Goal: Information Seeking & Learning: Learn about a topic

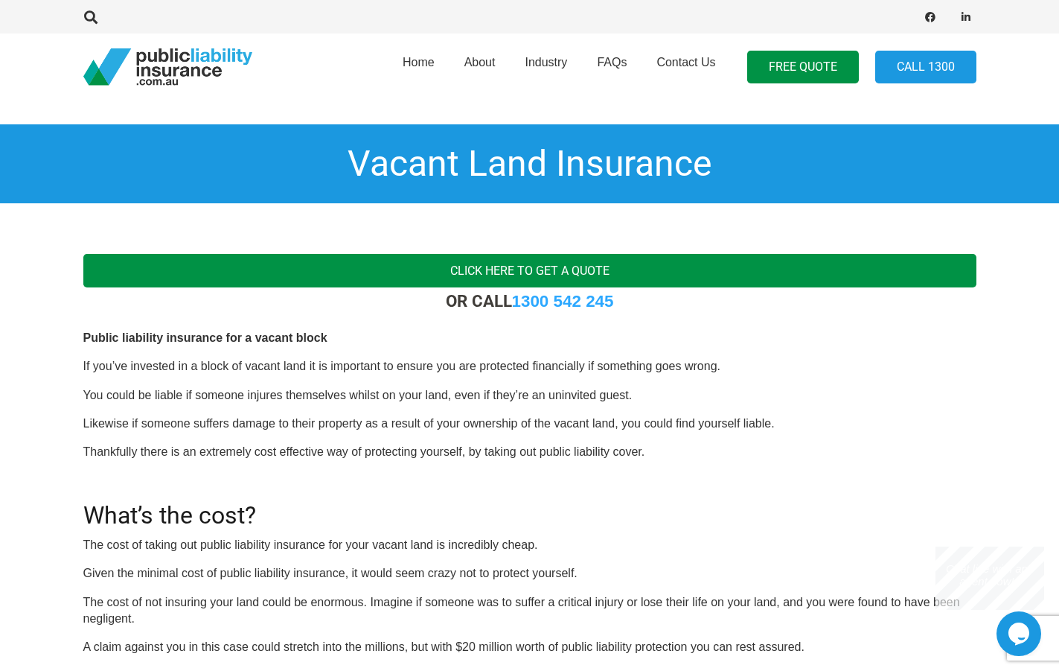
click at [519, 266] on link "Click here to get a quote" at bounding box center [529, 270] width 893 height 33
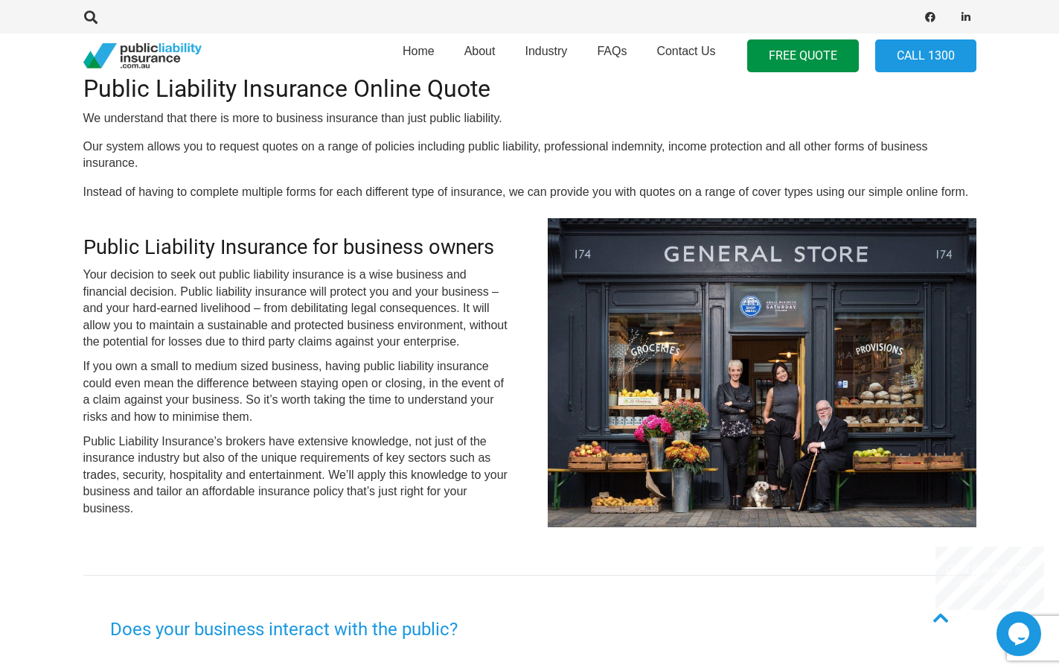
scroll to position [298, 0]
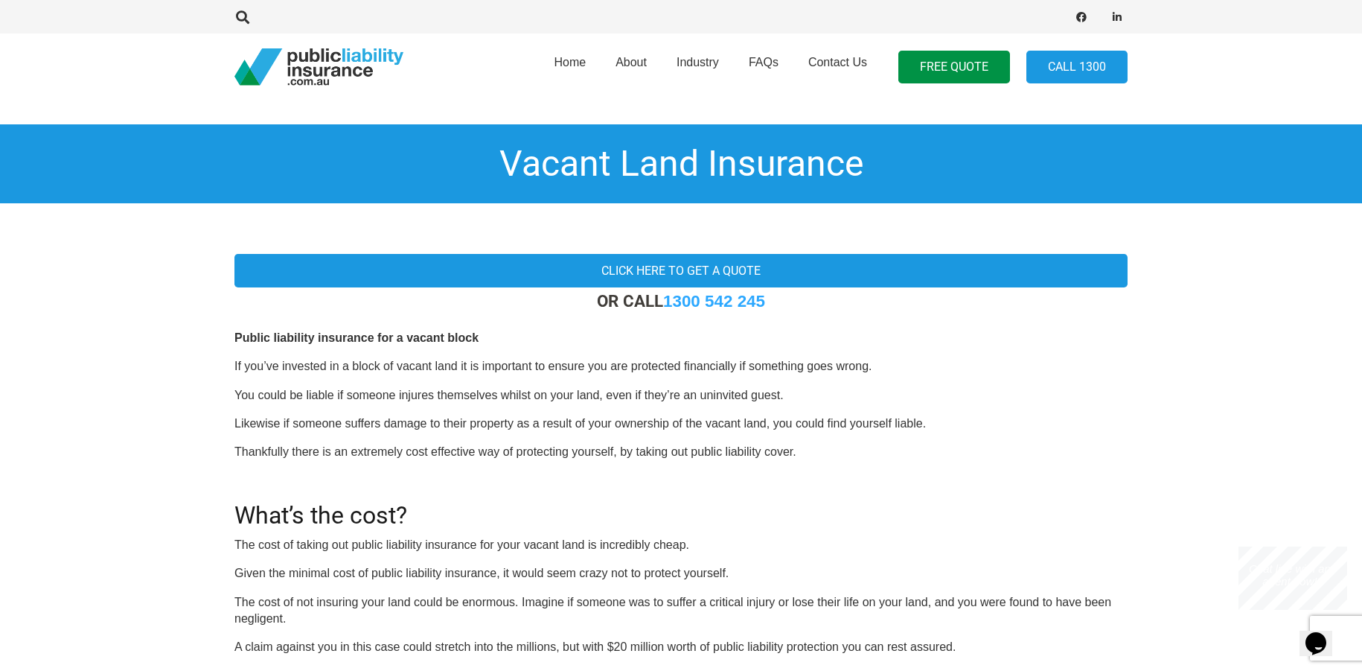
click at [403, 545] on p "The cost of taking out public liability insurance for your vacant land is incre…" at bounding box center [680, 545] width 893 height 16
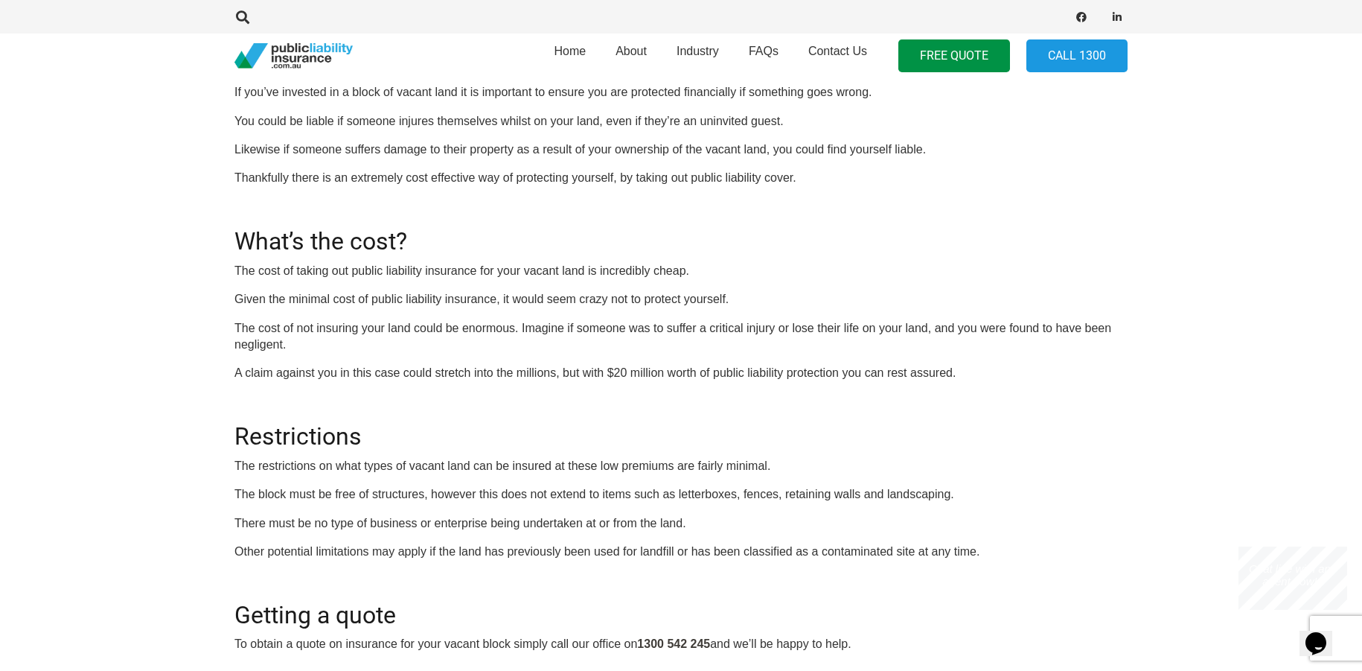
scroll to position [298, 0]
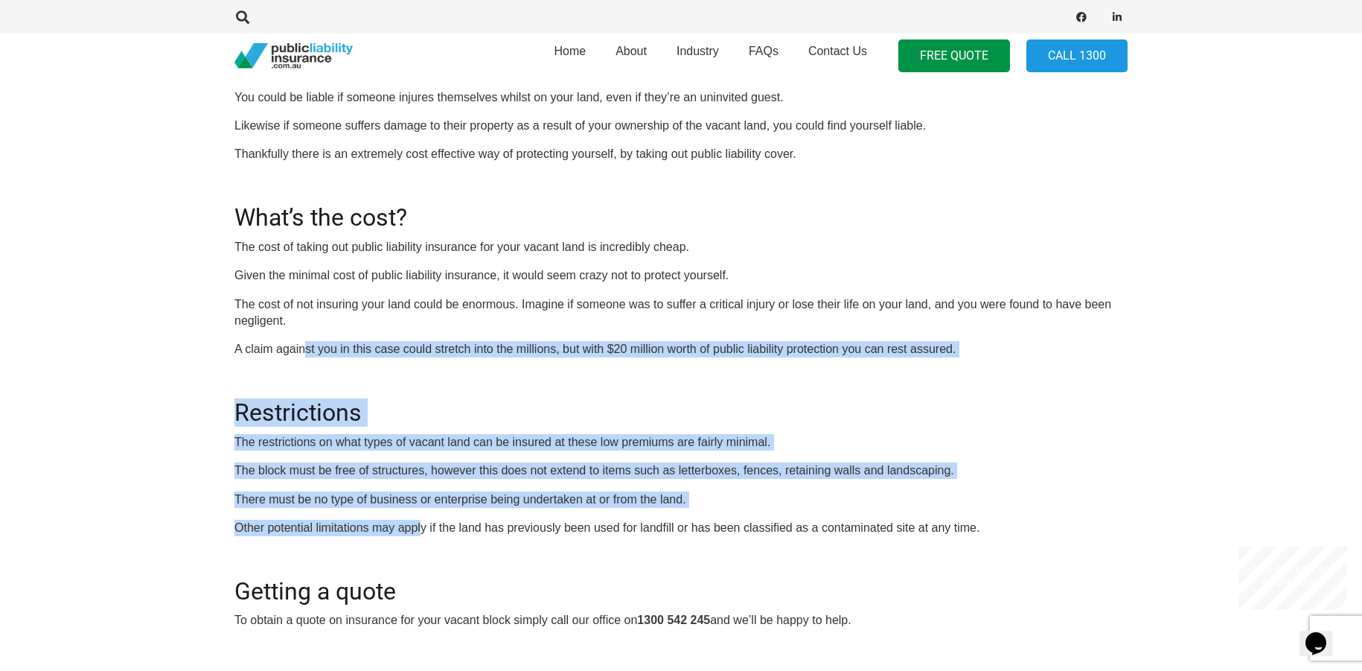
drag, startPoint x: 307, startPoint y: 347, endPoint x: 421, endPoint y: 528, distance: 214.7
click at [421, 528] on div "OR CALL [PHONE_NUMBER] Public liability insurance for a vacant block If you’ve …" at bounding box center [680, 311] width 893 height 636
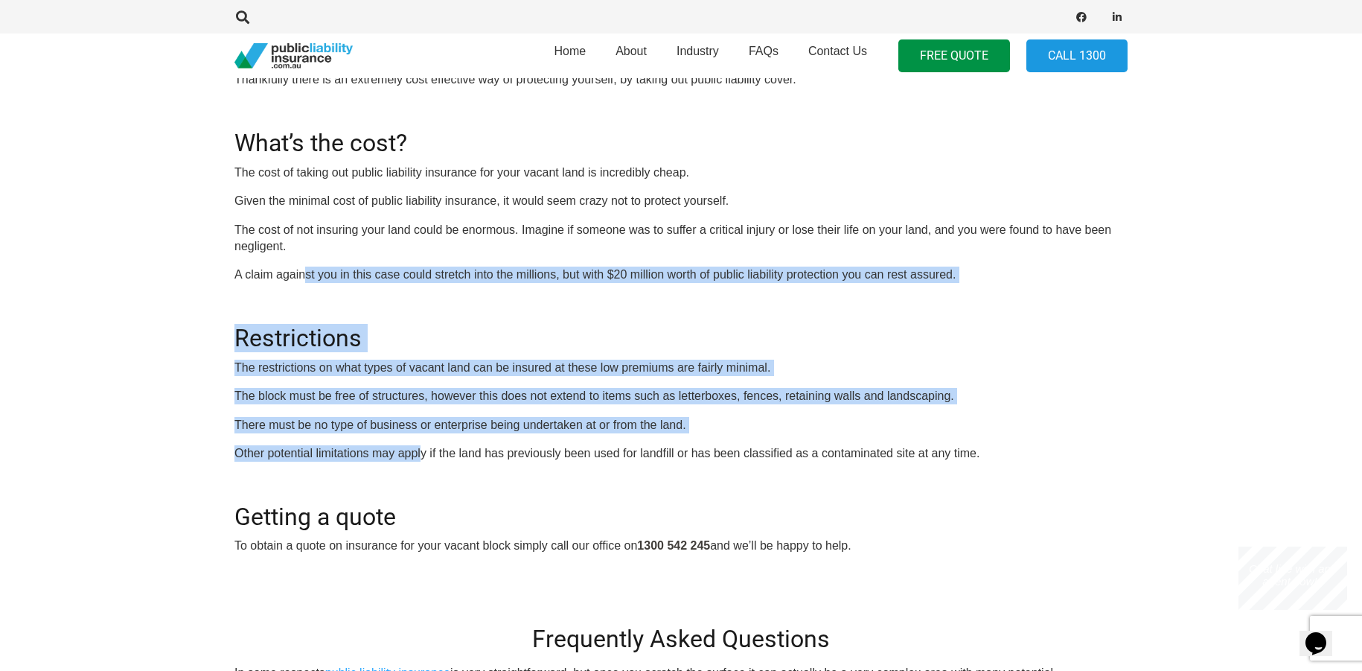
scroll to position [447, 0]
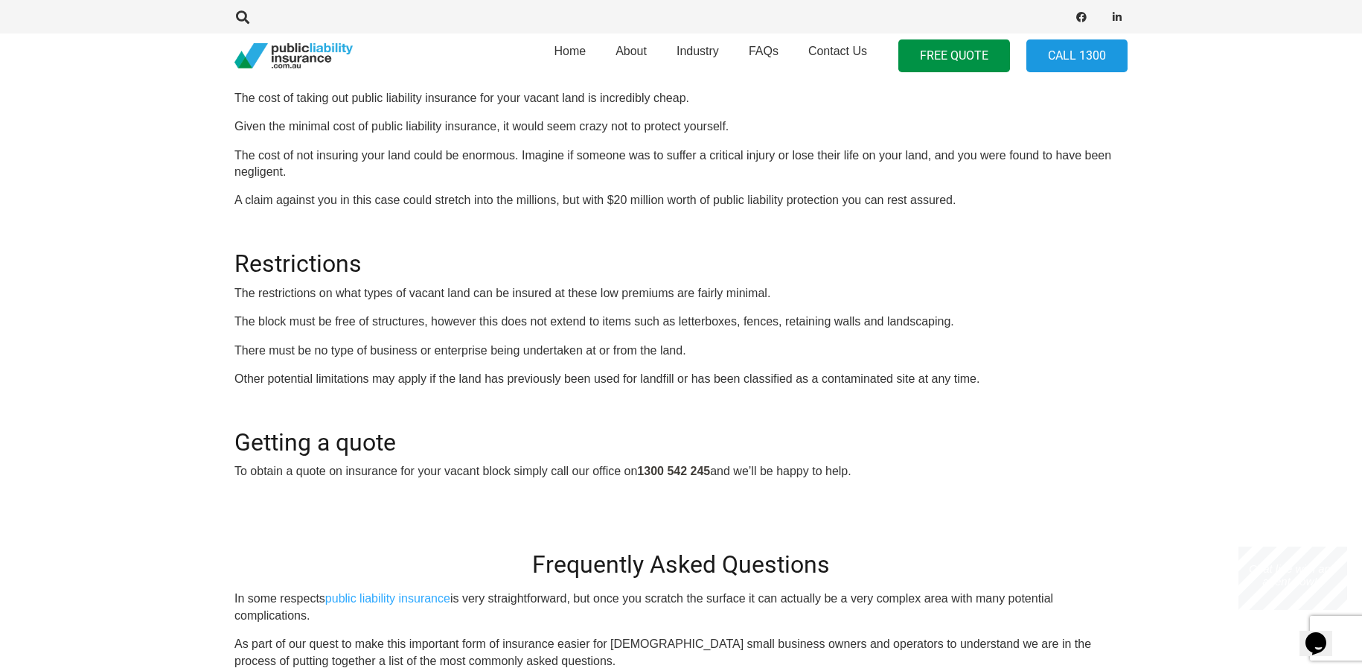
click at [348, 469] on p "To obtain a quote on insurance for your vacant block simply call our office on …" at bounding box center [680, 471] width 893 height 16
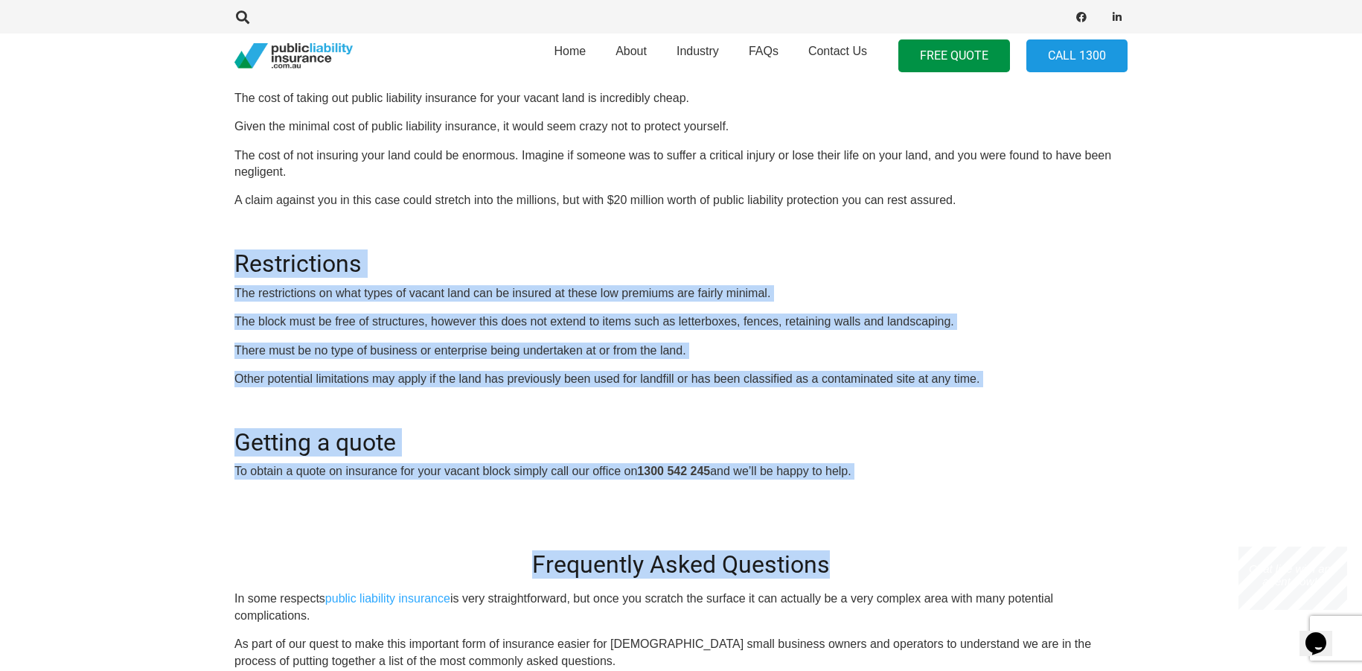
drag, startPoint x: 236, startPoint y: 258, endPoint x: 932, endPoint y: 518, distance: 743.4
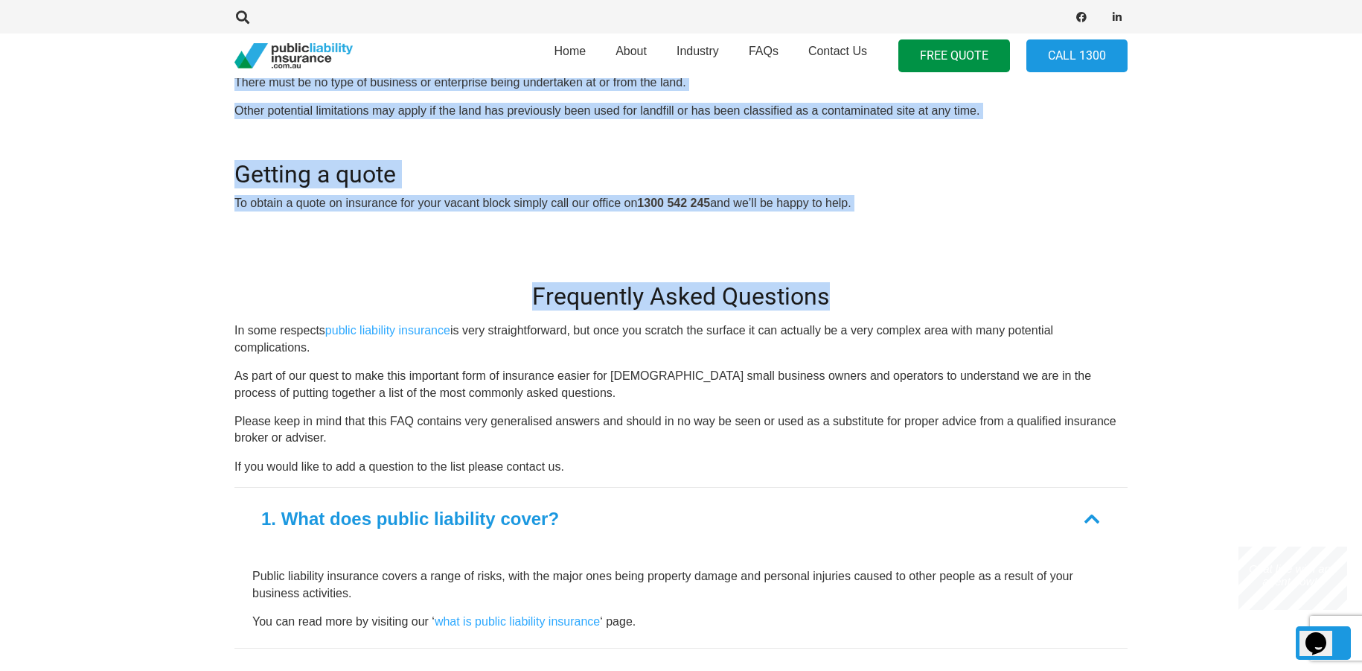
scroll to position [744, 0]
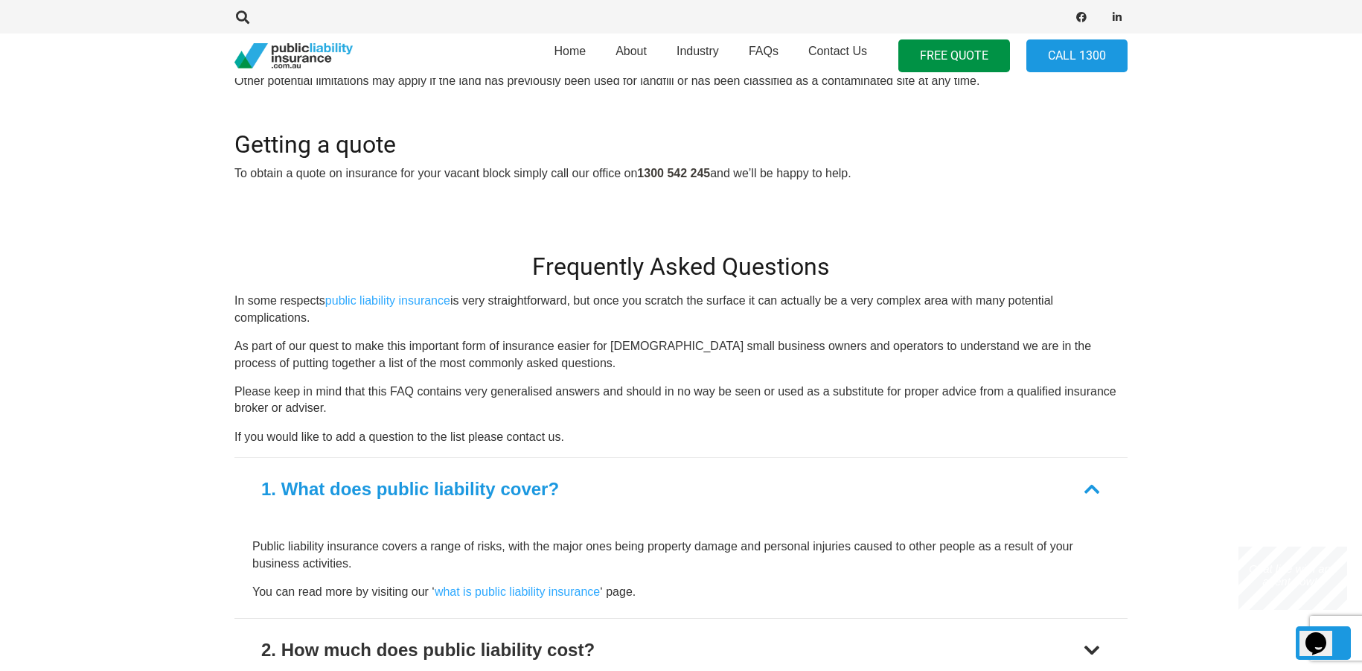
click at [656, 444] on p "If you would like to add a question to the list please contact us." at bounding box center [680, 437] width 893 height 16
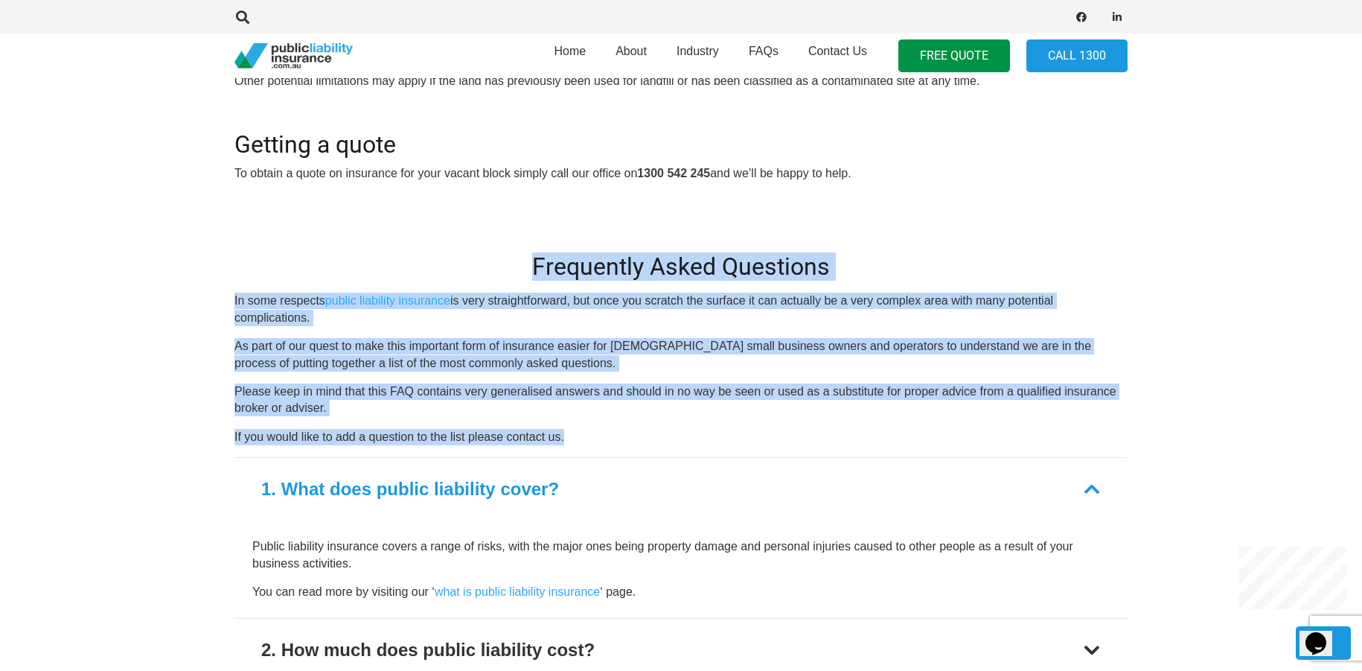
drag, startPoint x: 565, startPoint y: 430, endPoint x: 275, endPoint y: 240, distance: 346.1
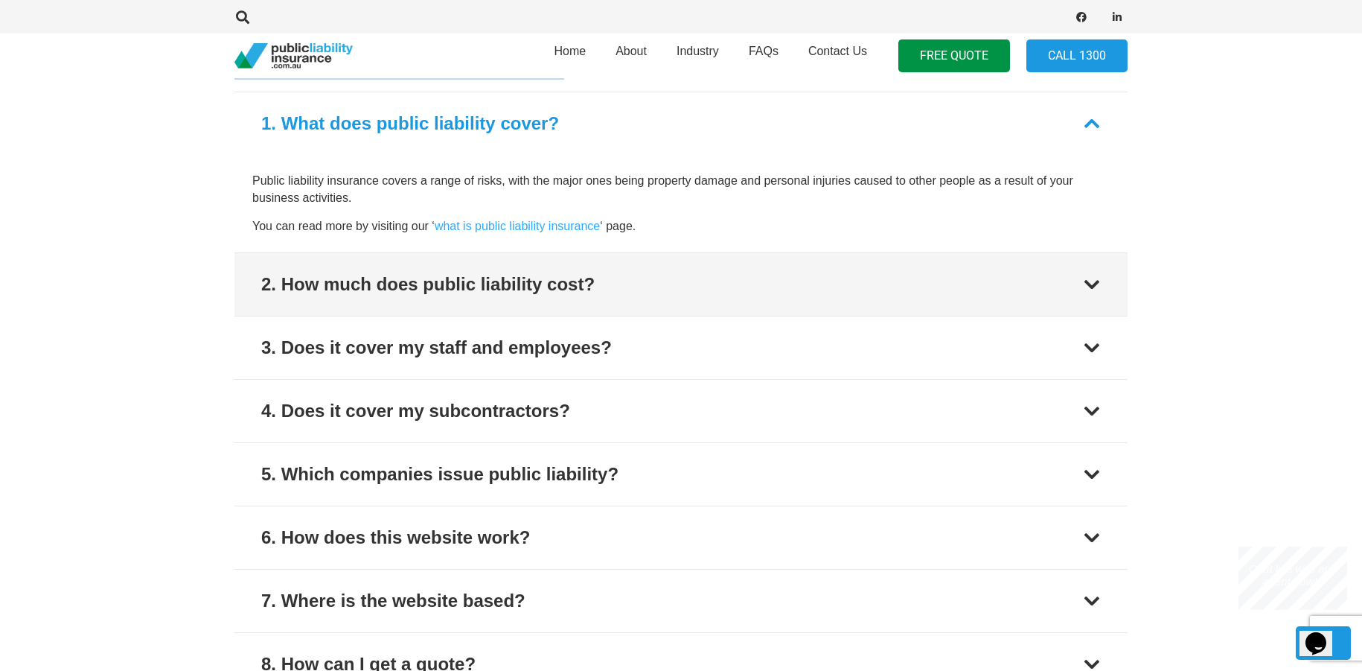
scroll to position [1191, 0]
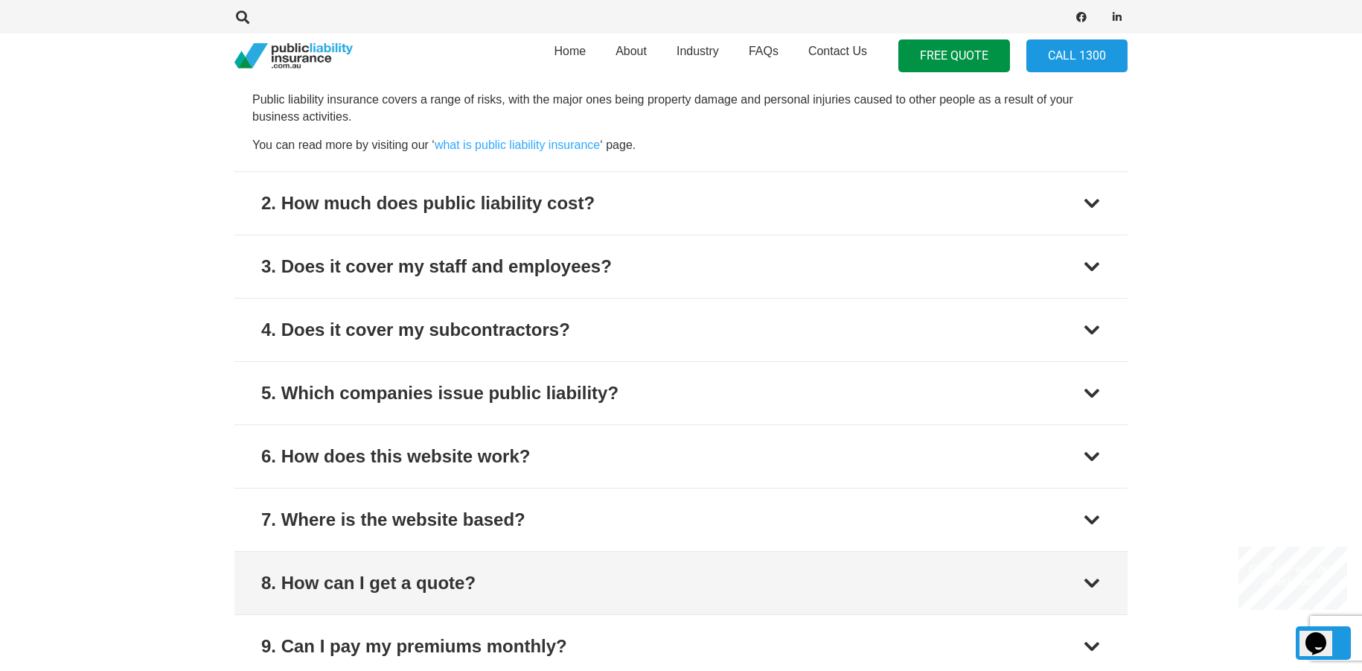
click at [1058, 584] on button "8. How can I get a quote?" at bounding box center [680, 582] width 893 height 63
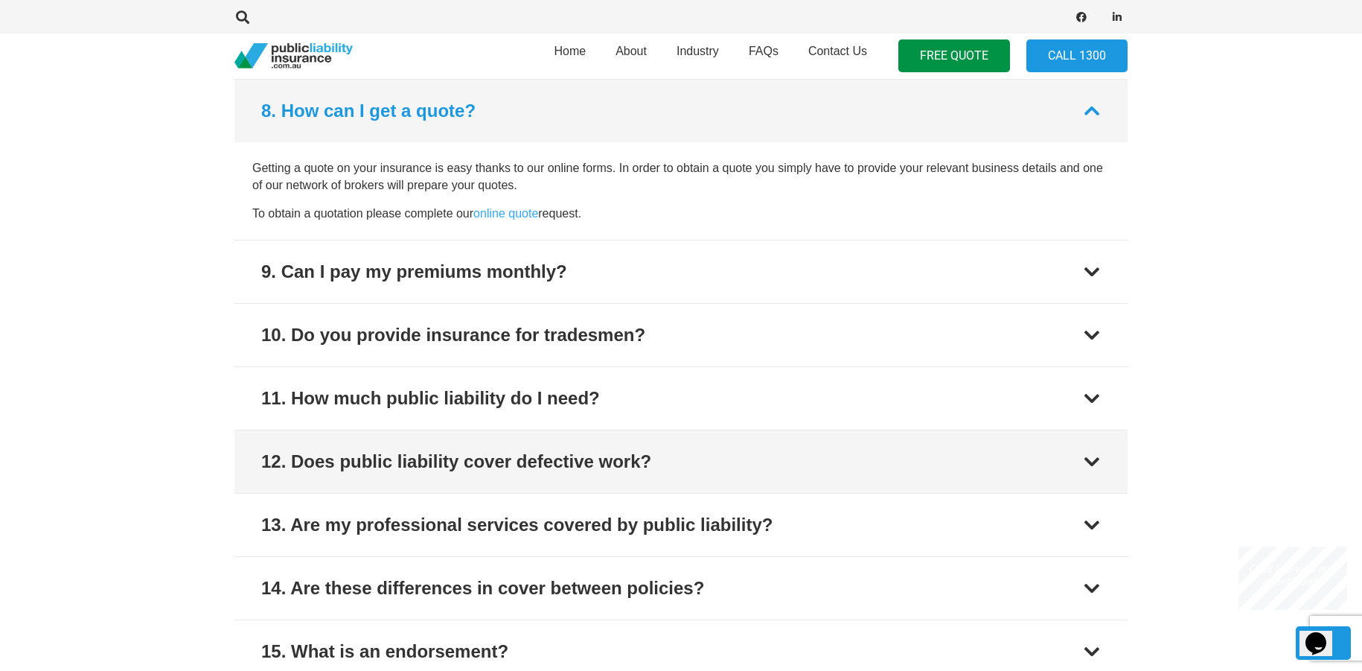
scroll to position [1566, 0]
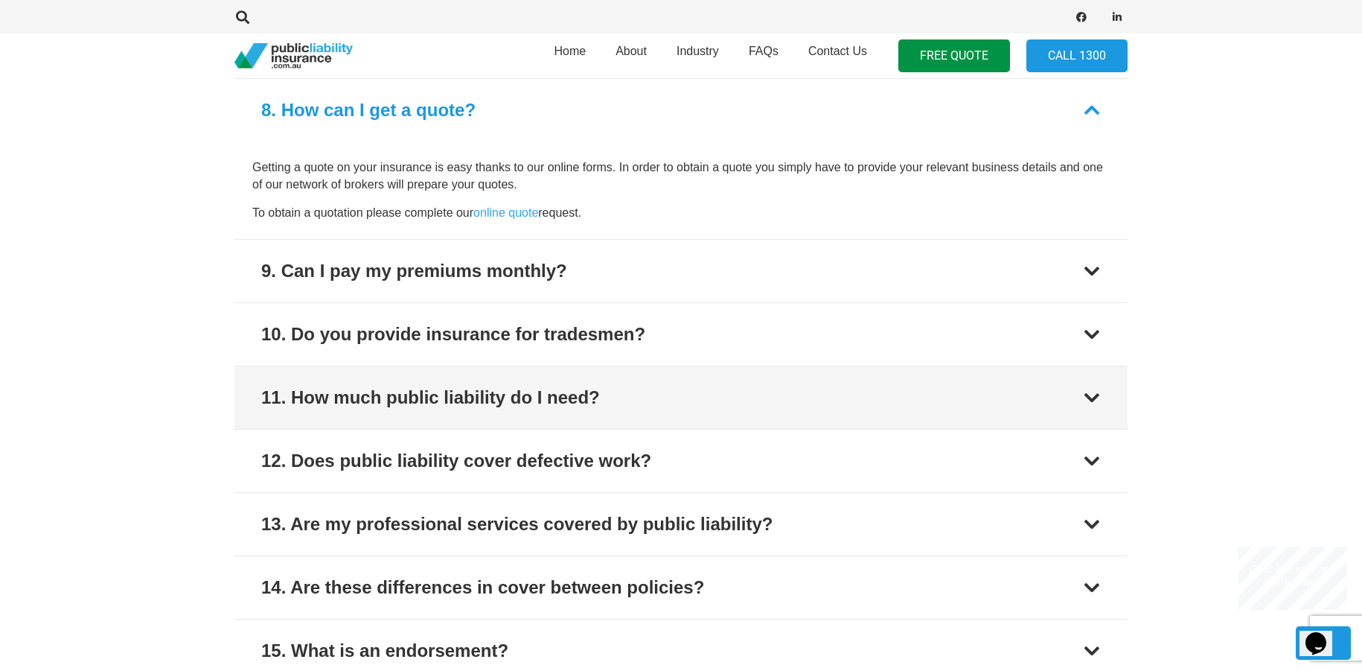
click at [500, 394] on div "11. How much public liability do I need?" at bounding box center [430, 397] width 339 height 27
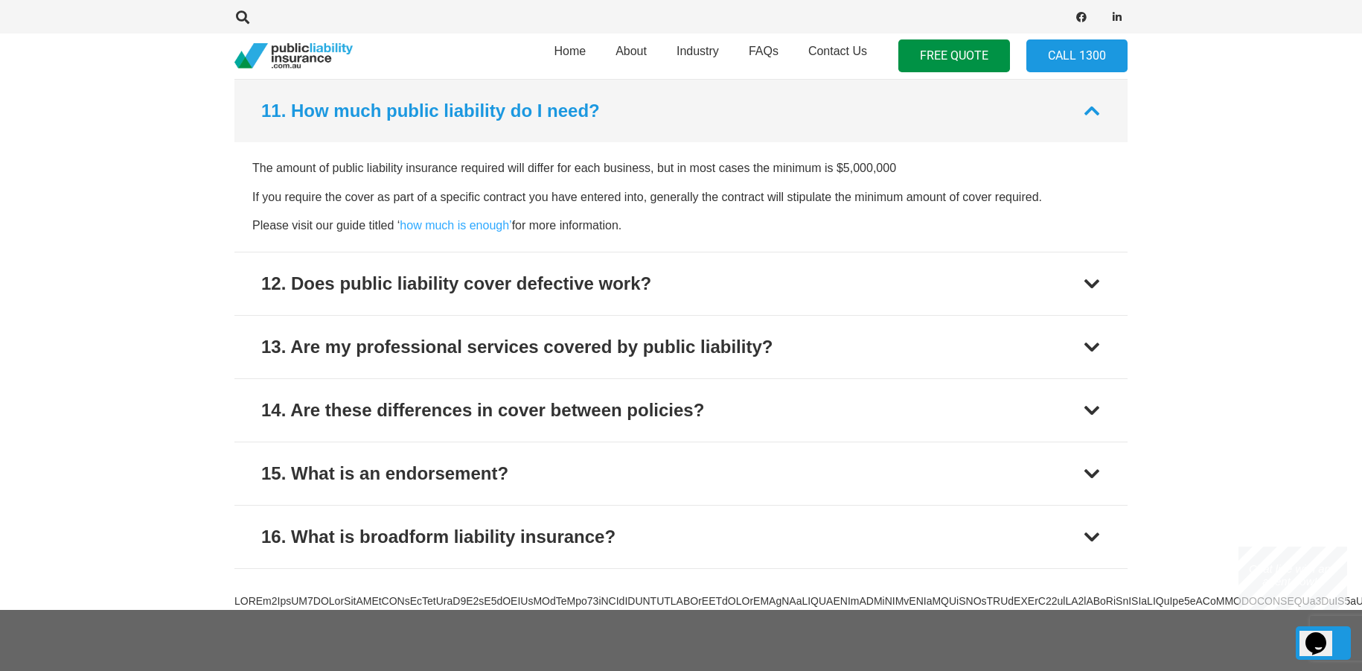
scroll to position [1756, 0]
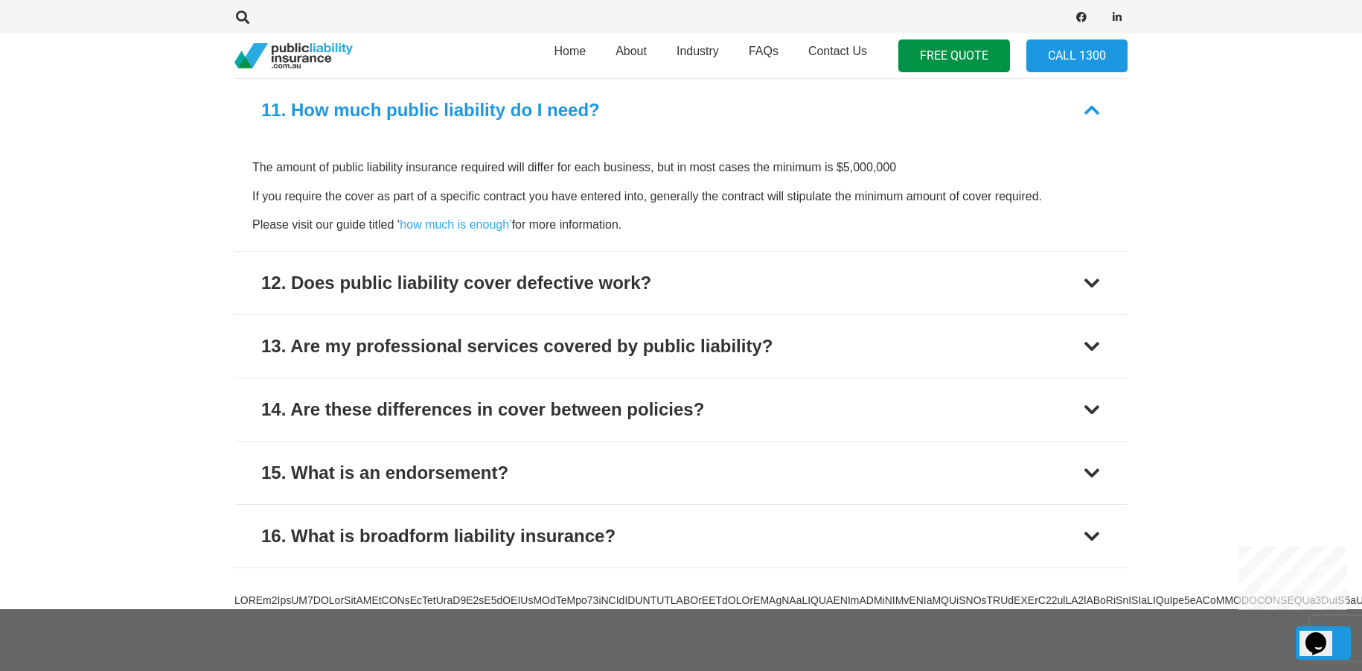
click at [628, 174] on p "The amount of public liability insurance required will differ for each business…" at bounding box center [680, 167] width 857 height 16
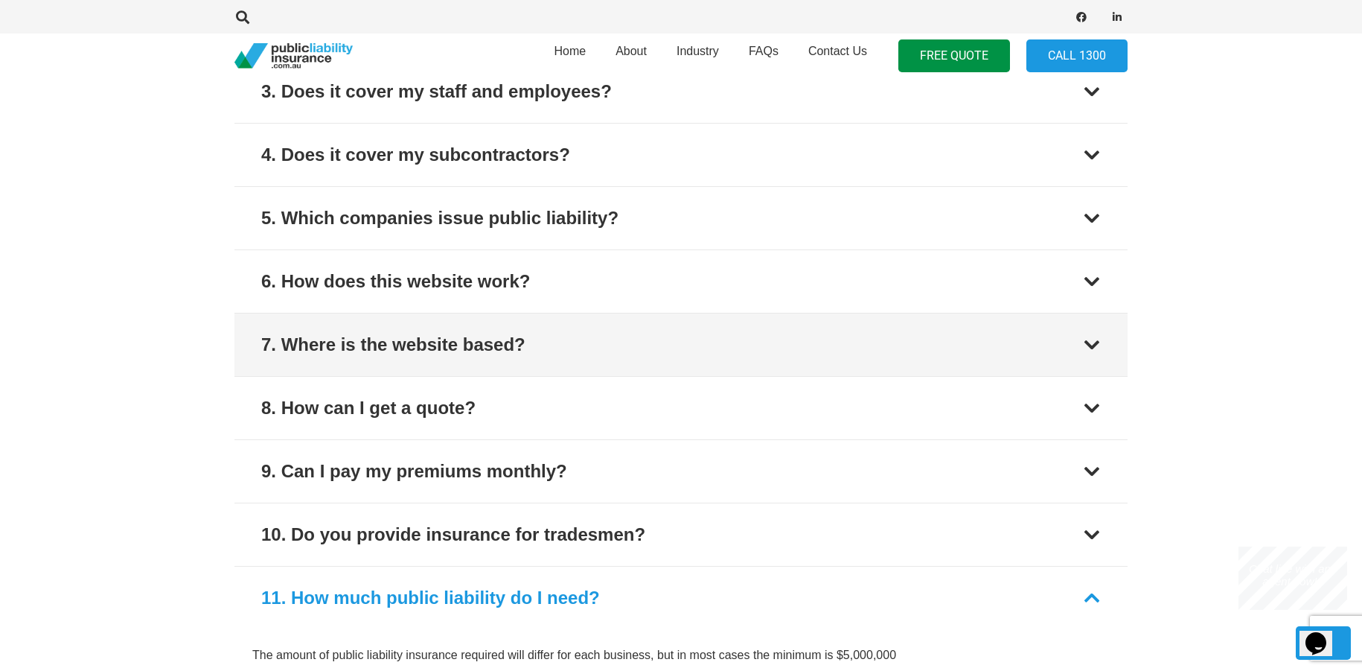
scroll to position [1309, 0]
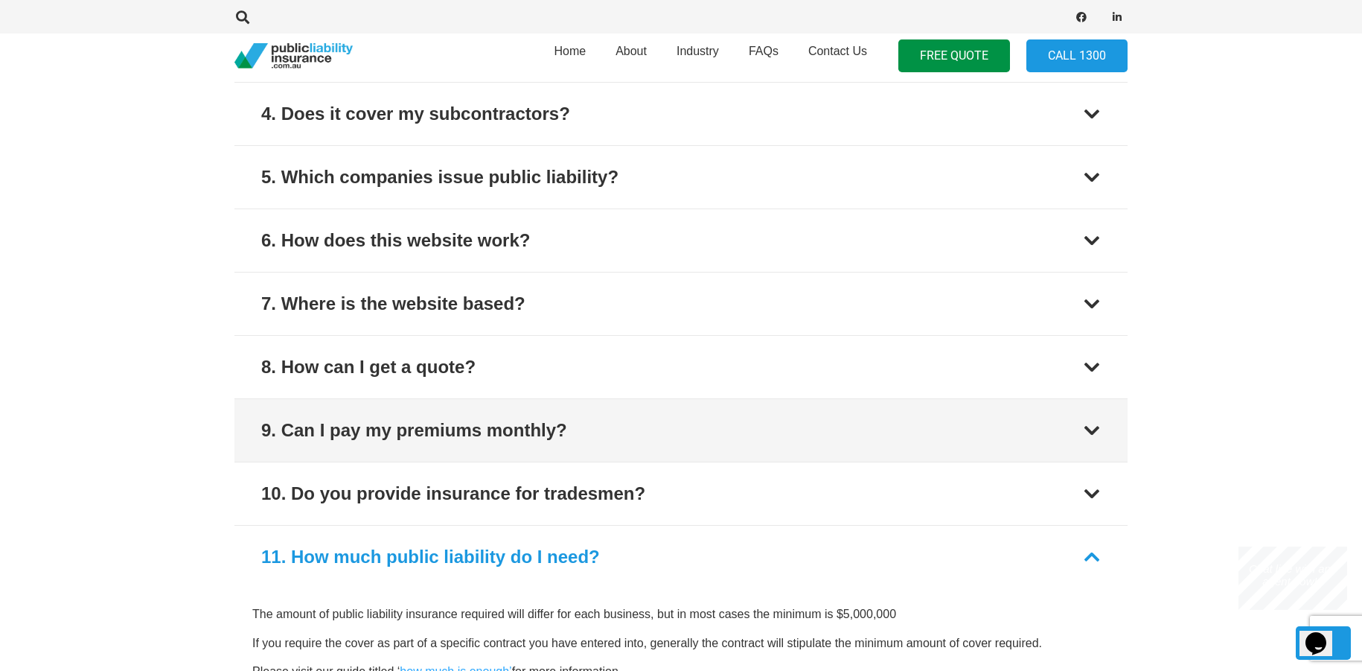
click at [607, 430] on button "9. Can I pay my premiums monthly?" at bounding box center [680, 430] width 893 height 63
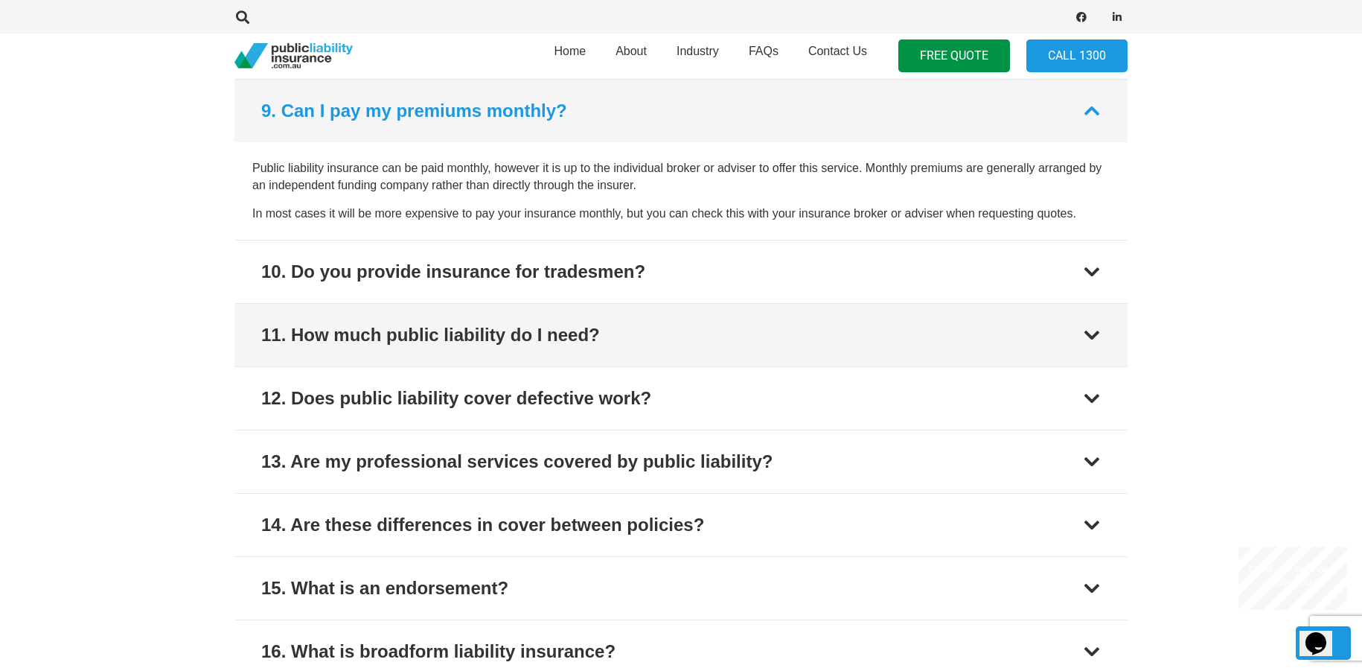
scroll to position [1629, 0]
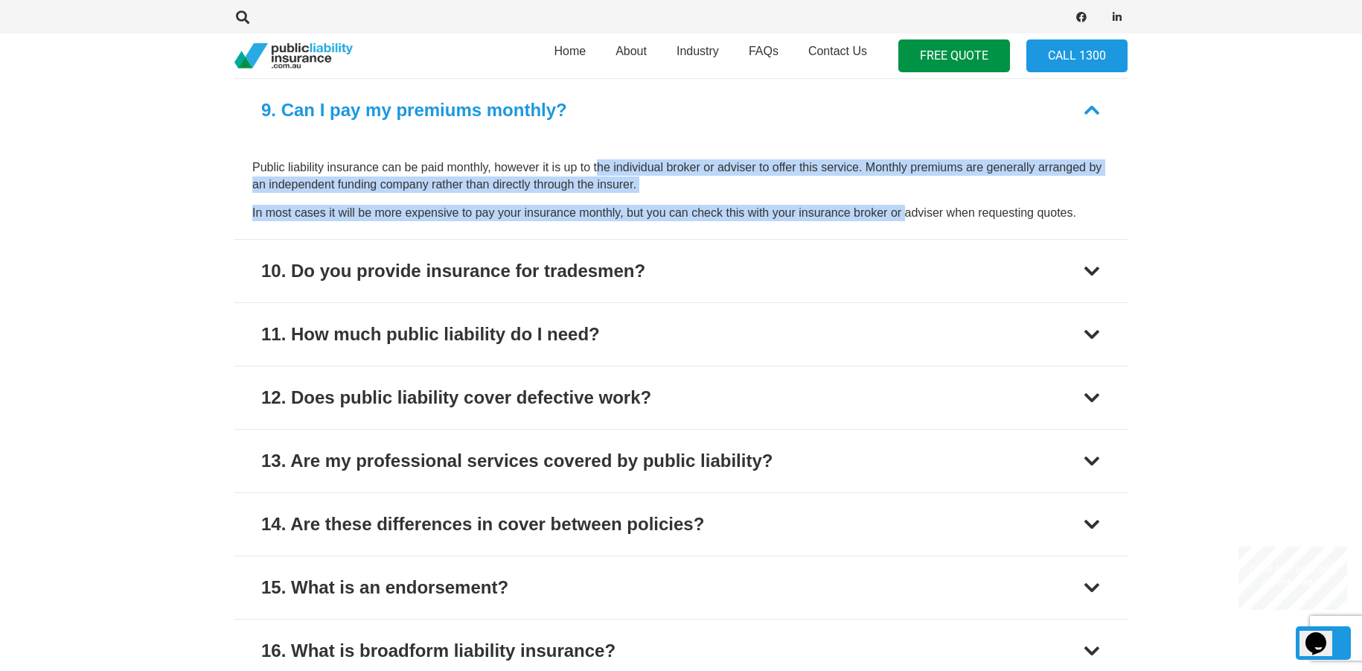
drag, startPoint x: 598, startPoint y: 166, endPoint x: 907, endPoint y: 223, distance: 314.8
click at [907, 223] on div "Public liability insurance can be paid monthly, however it is up to the individ…" at bounding box center [680, 189] width 893 height 97
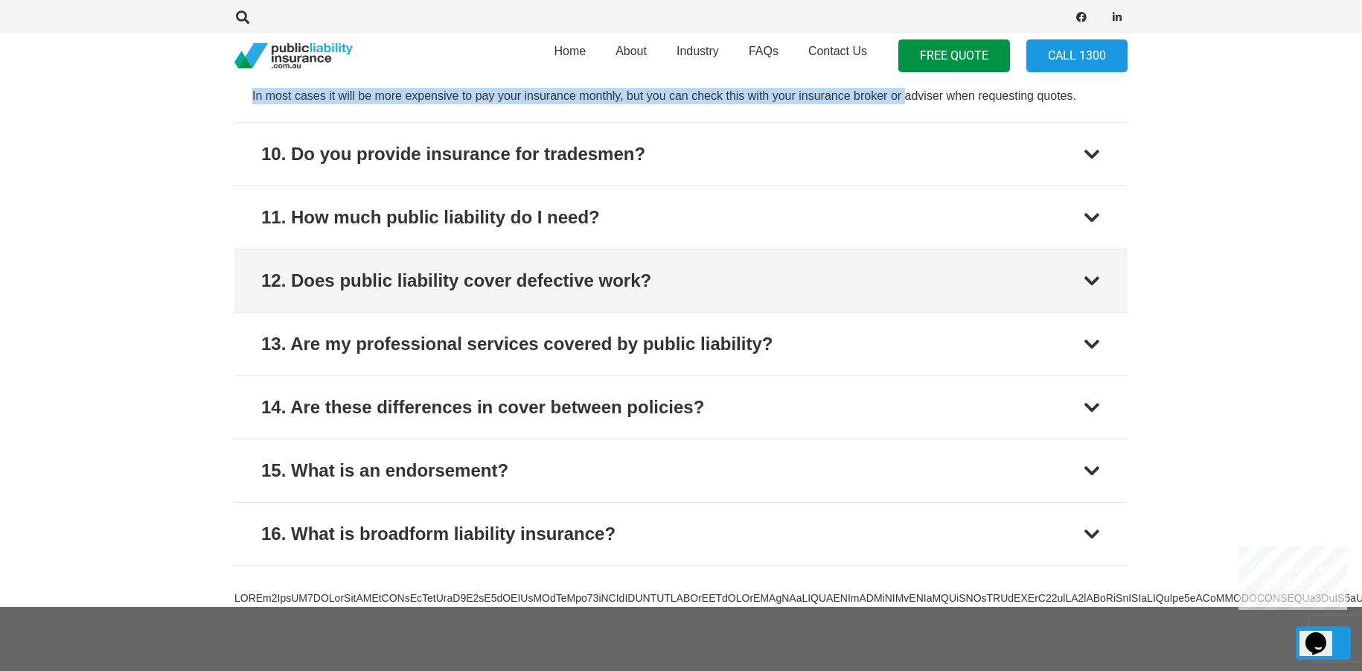
scroll to position [1778, 0]
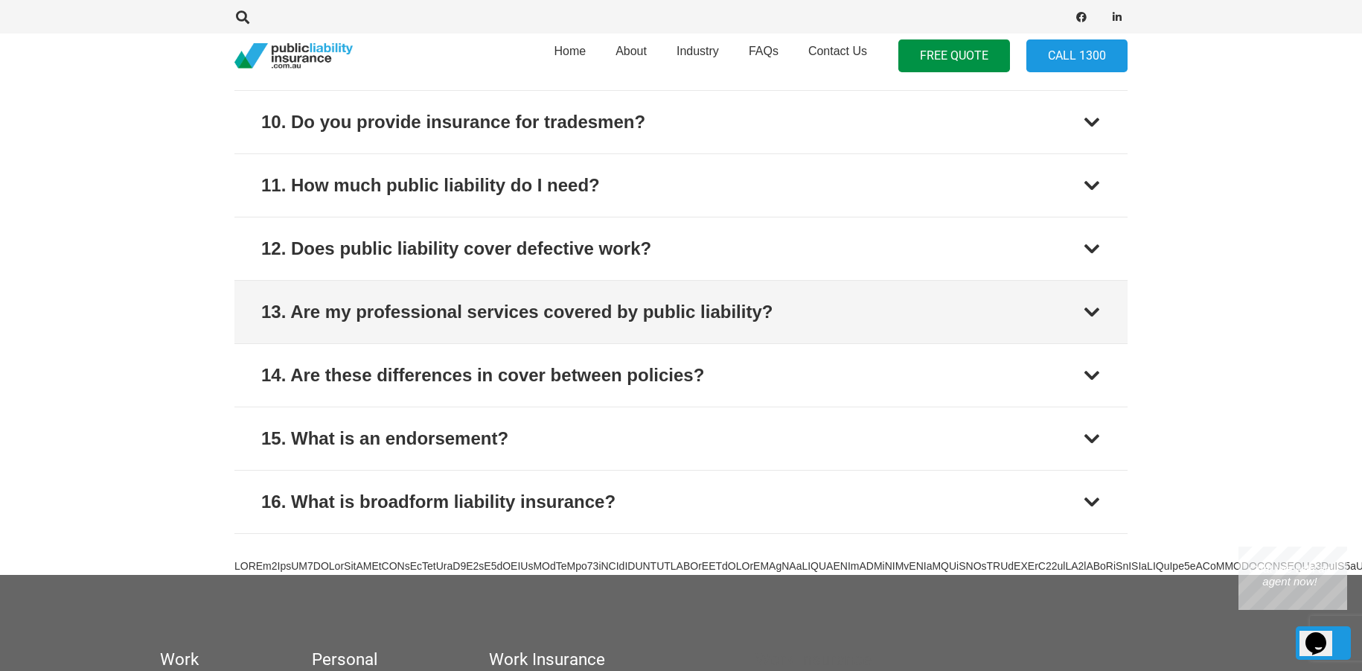
click at [628, 313] on div "13. Are my professional services covered by public liability?" at bounding box center [516, 311] width 511 height 27
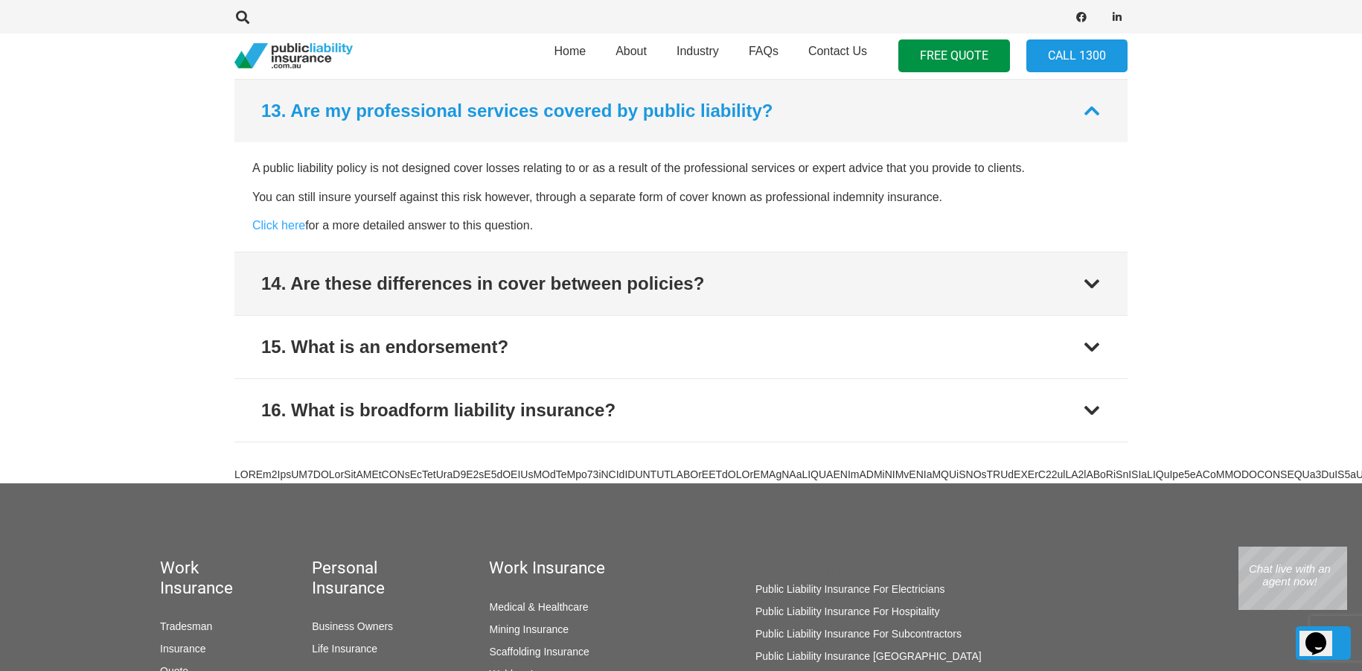
scroll to position [1882, 0]
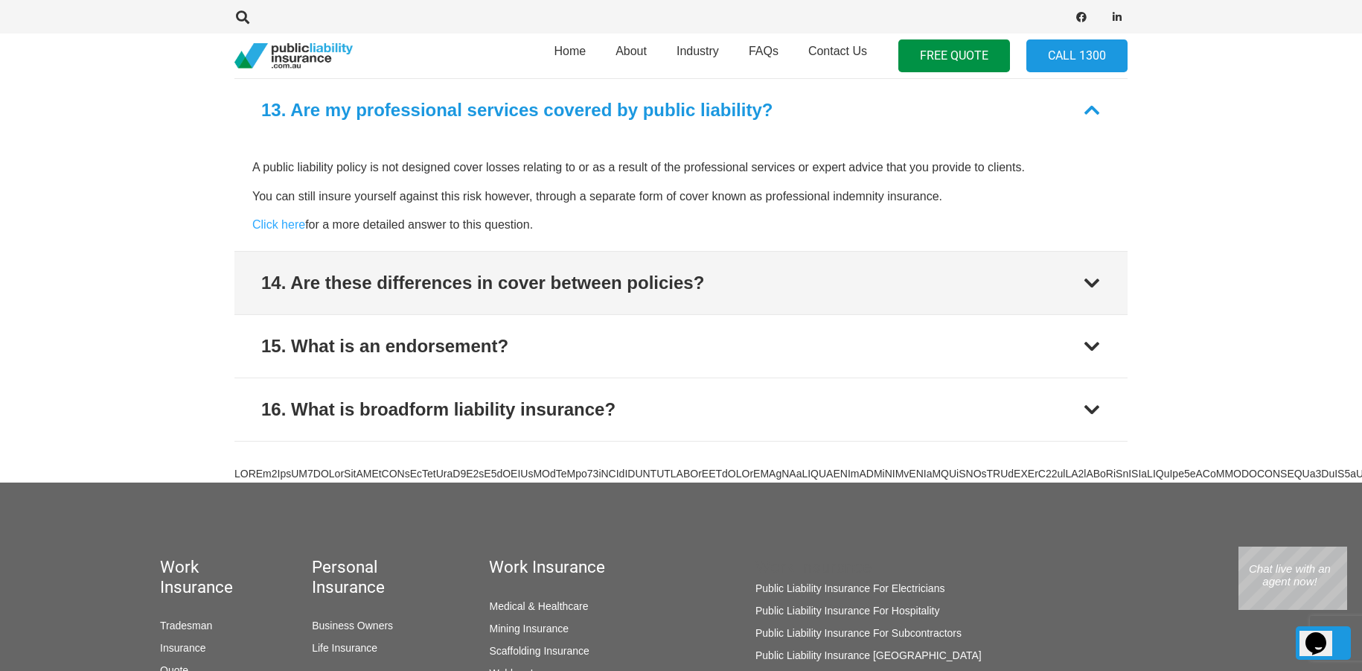
click at [571, 281] on div "14. Are these differences in cover between policies?" at bounding box center [482, 282] width 443 height 27
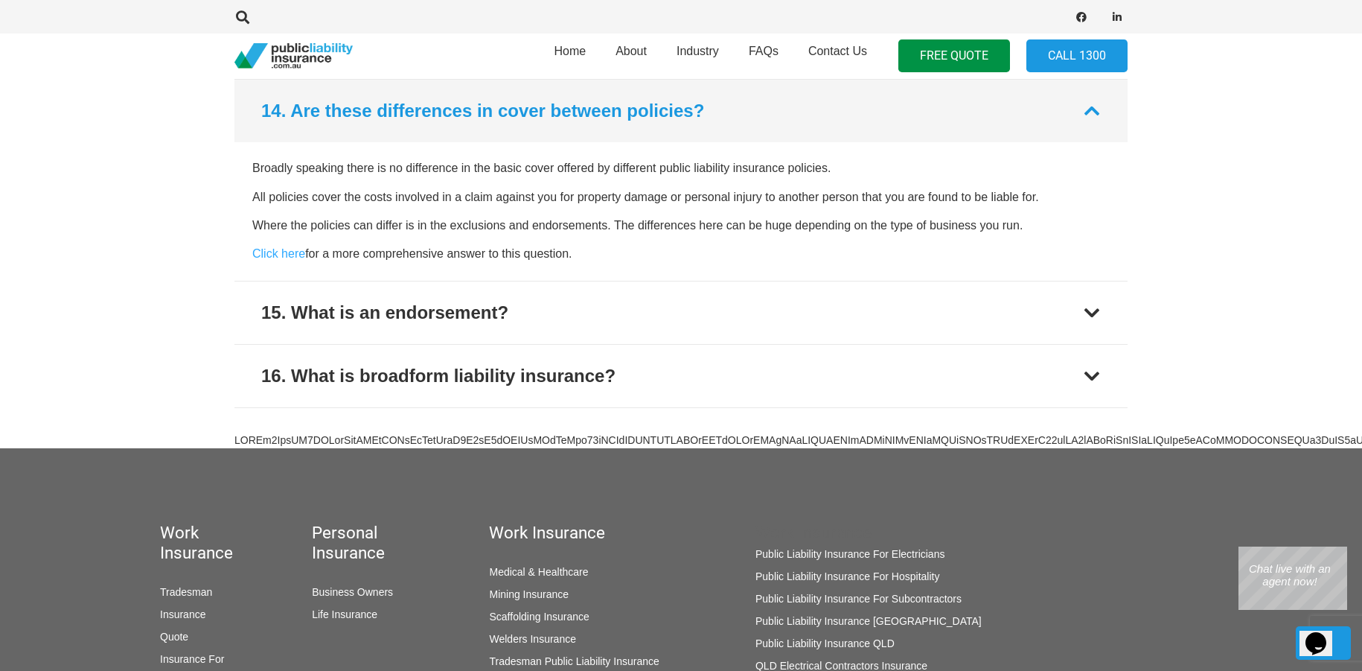
scroll to position [1945, 0]
